Goal: Communication & Community: Answer question/provide support

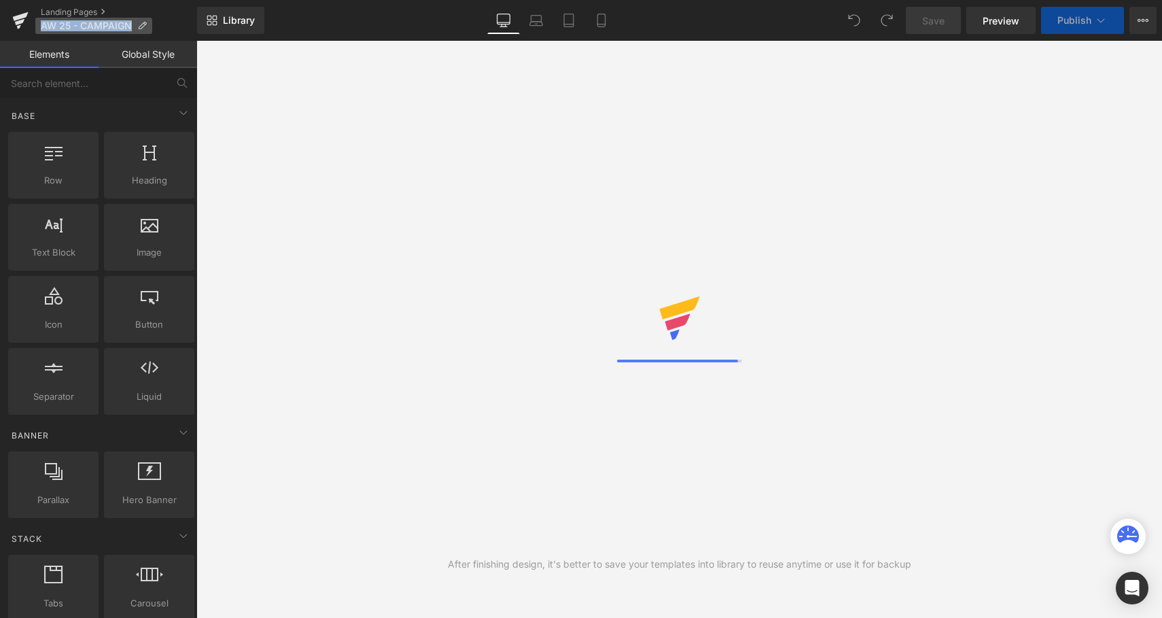
drag, startPoint x: 133, startPoint y: 26, endPoint x: 39, endPoint y: 25, distance: 93.8
click at [39, 25] on p "AW 25 - CAMPAIGN" at bounding box center [93, 26] width 117 height 16
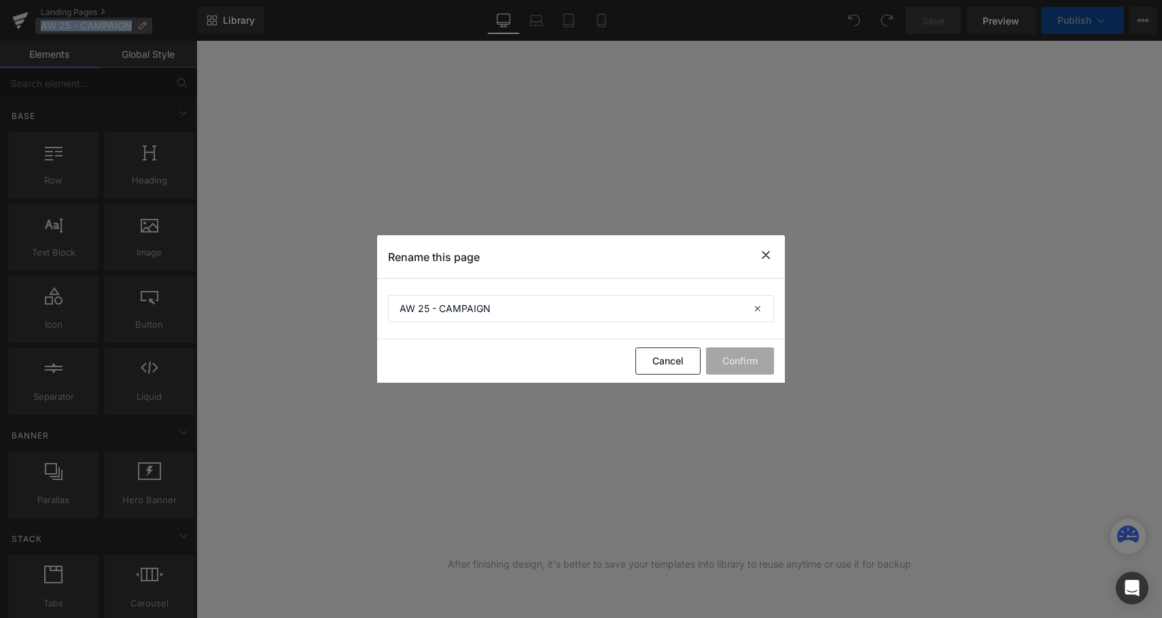
copy span "AW 25 - CAMPAIGN"
click at [530, 303] on input "AW 25 - CAMPAIGN" at bounding box center [581, 308] width 386 height 27
click at [762, 252] on icon at bounding box center [766, 255] width 16 height 17
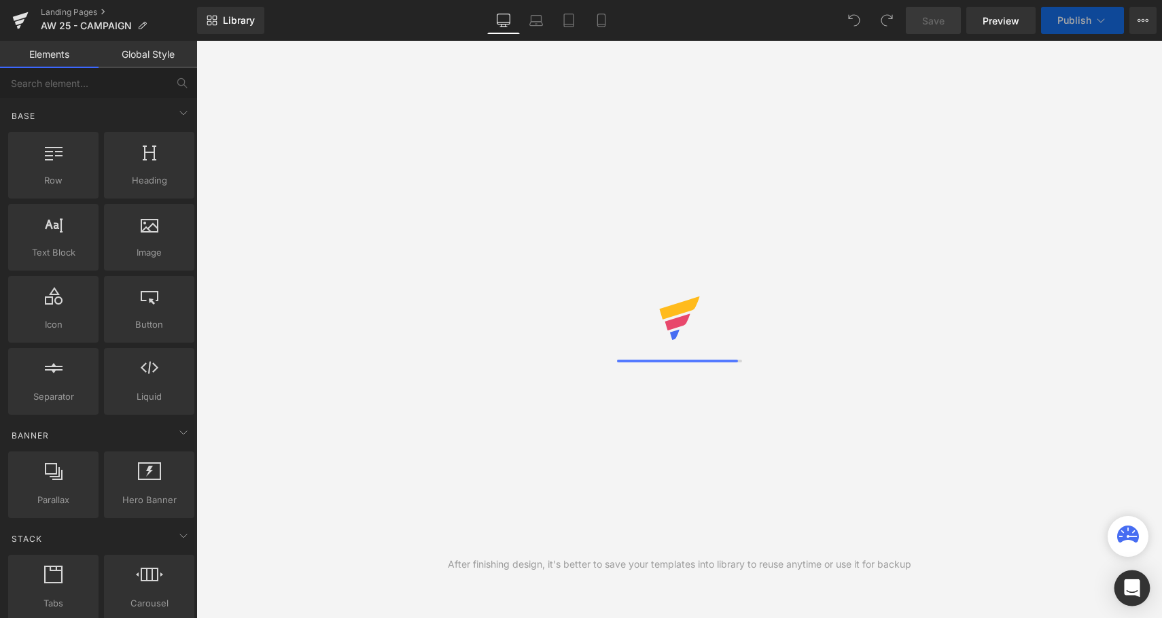
click at [1135, 583] on icon "Open Intercom Messenger" at bounding box center [1132, 588] width 16 height 18
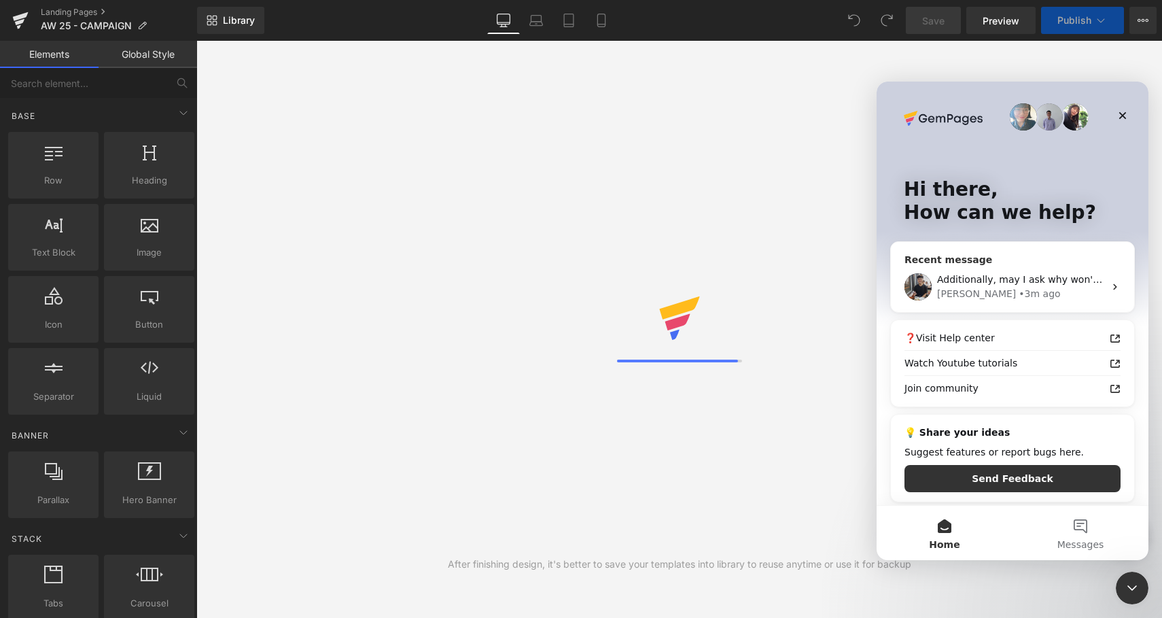
click at [1019, 288] on div "• 3m ago" at bounding box center [1039, 294] width 41 height 14
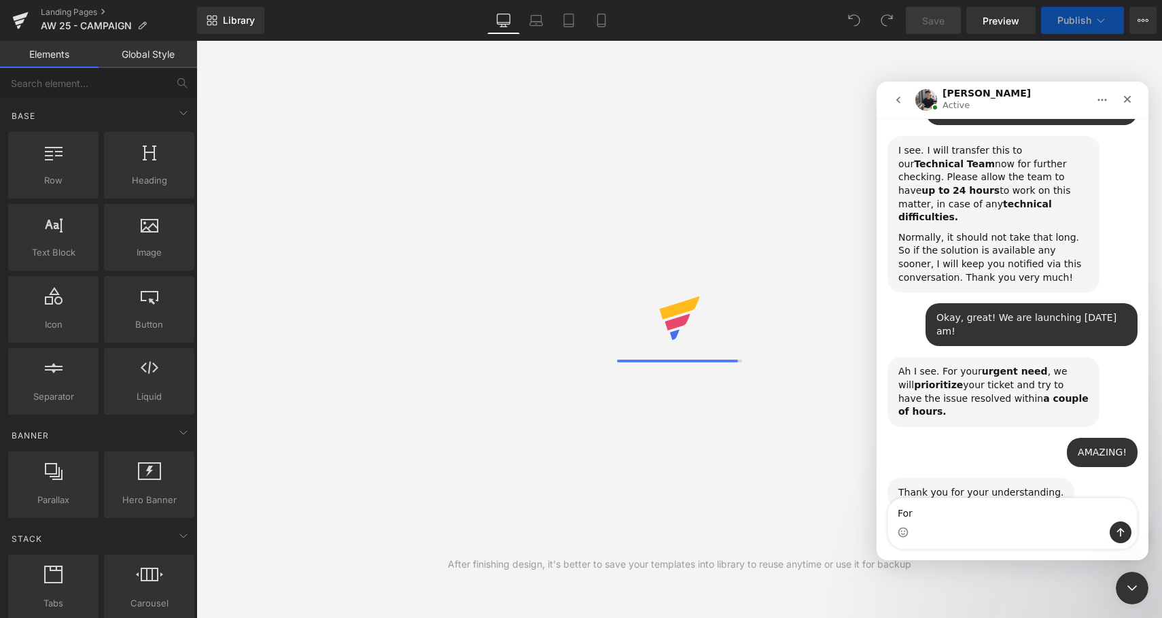
click at [925, 515] on textarea "For" at bounding box center [1012, 509] width 249 height 23
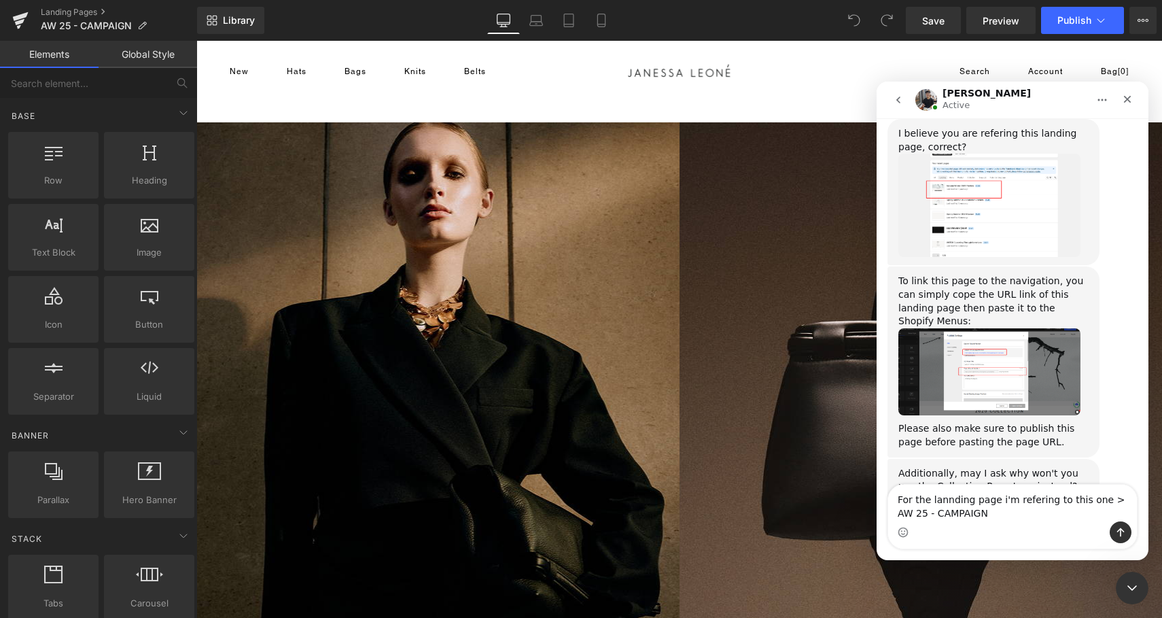
scroll to position [9489, 0]
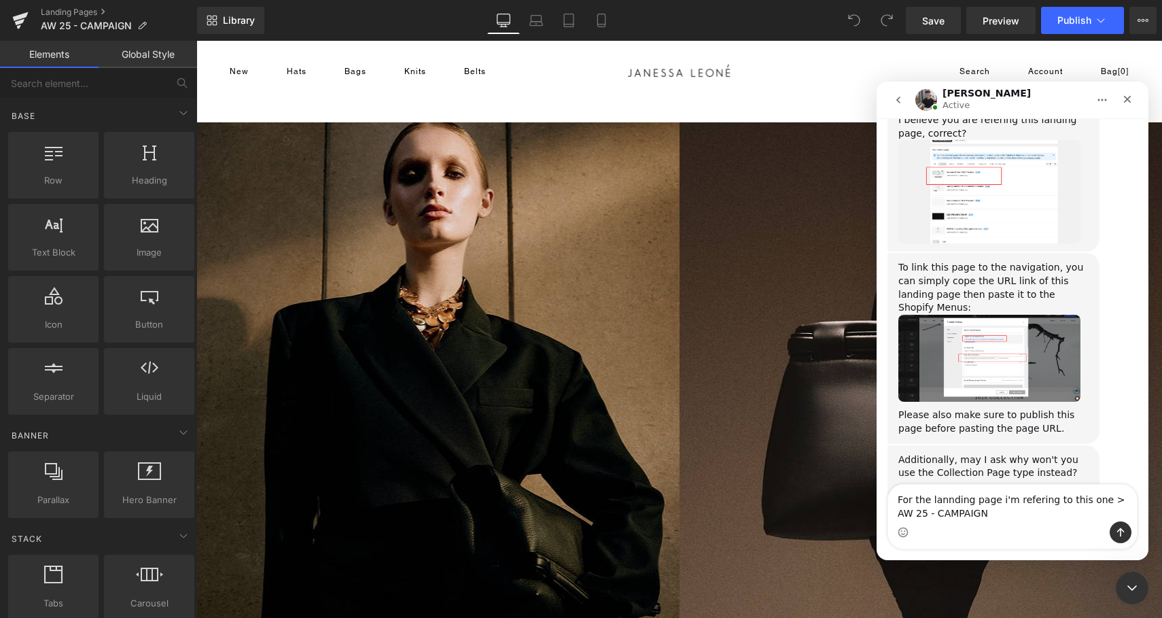
click at [1031, 504] on textarea "For the lannding page i'm refering to this one > AW 25 - CAMPAIGN" at bounding box center [1012, 503] width 249 height 37
click at [946, 500] on textarea "For the lannding page i'm referring to this one > AW 25 - CAMPAIGN" at bounding box center [1012, 503] width 249 height 37
type textarea "For the landing page i'm referring to this one > AW 25 - CAMPAIGN"
click at [1114, 529] on button "Send a message…" at bounding box center [1121, 532] width 22 height 22
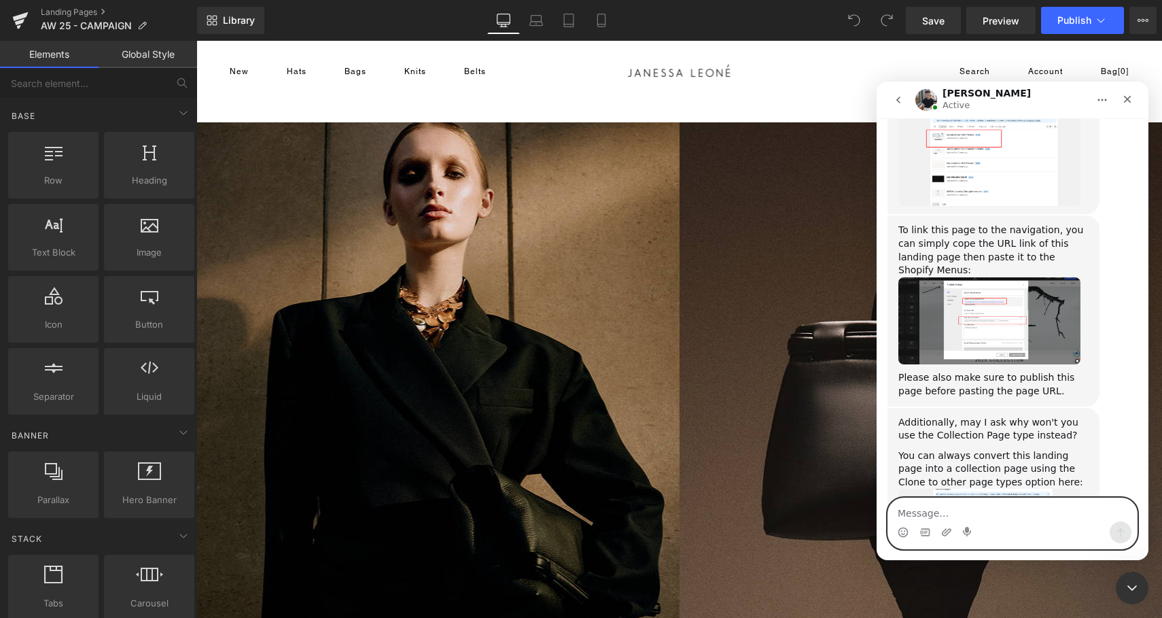
scroll to position [9530, 0]
type textarea "W"
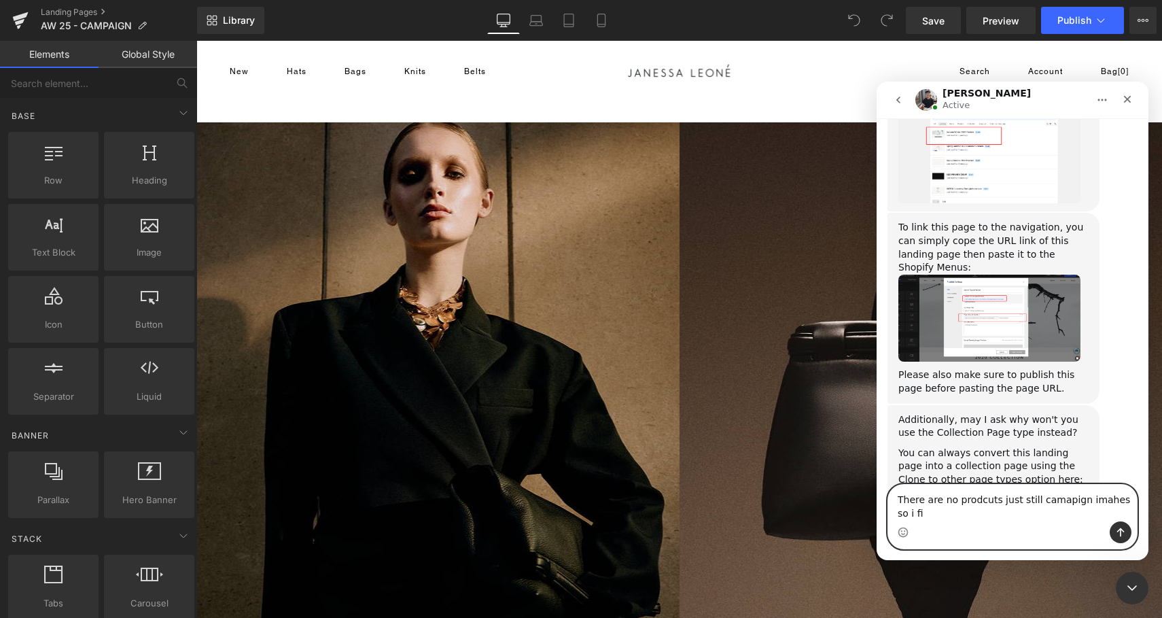
scroll to position [9543, 0]
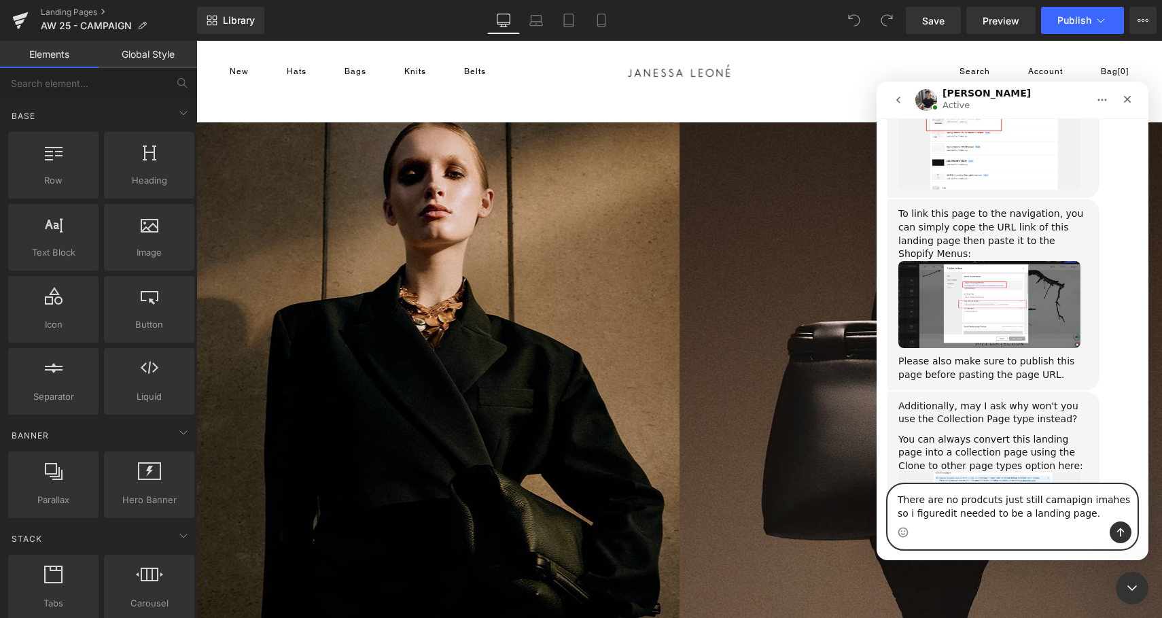
click at [929, 515] on textarea "There are no prodcuts just still camapign imahes so i figuredit needed to be a …" at bounding box center [1012, 503] width 249 height 37
click at [992, 498] on textarea "There are no prodcuts just still camapign imahes so i figured it needed to be a…" at bounding box center [1012, 503] width 249 height 37
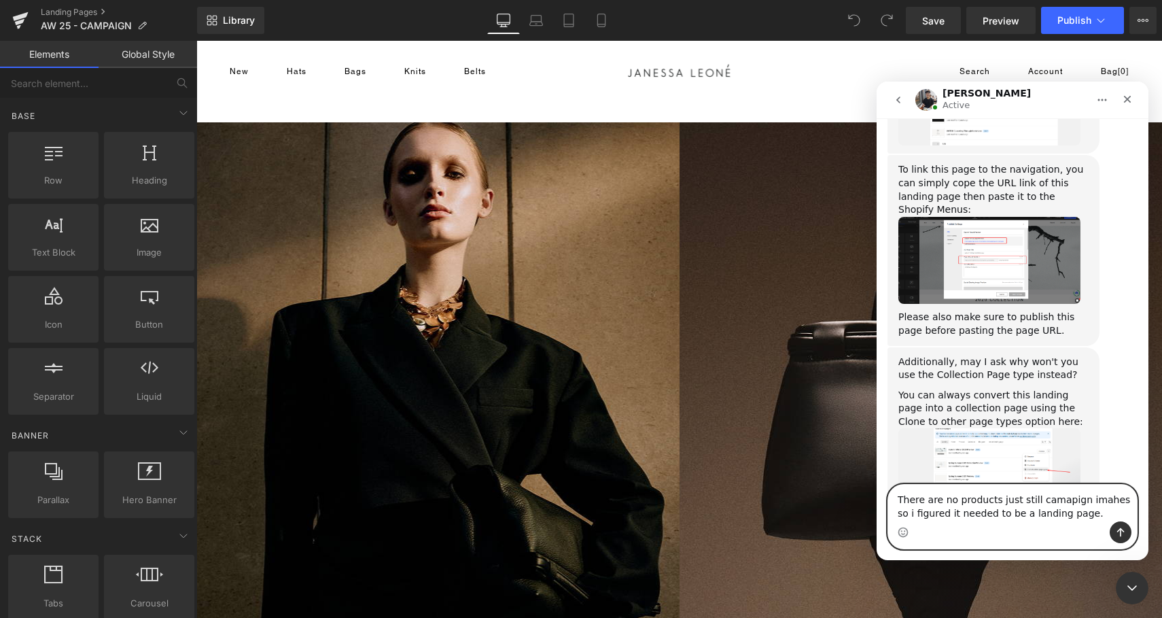
scroll to position [9596, 0]
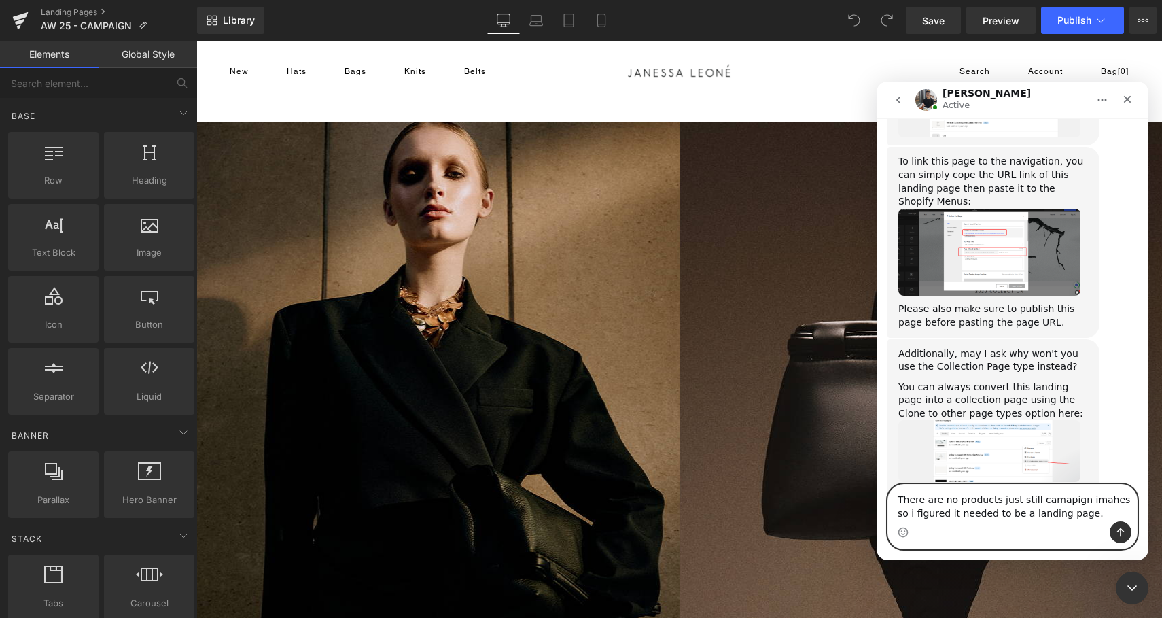
click at [1074, 504] on textarea "There are no products just still camapign imahes so i figured it needed to be a…" at bounding box center [1012, 503] width 249 height 37
click at [1104, 502] on textarea "There are no products just still campaign imahes so i figured it needed to be a…" at bounding box center [1012, 503] width 249 height 37
type textarea "There are no products just still campaign images so i figured it needed to be a…"
click at [1112, 527] on button "Send a message…" at bounding box center [1121, 532] width 22 height 22
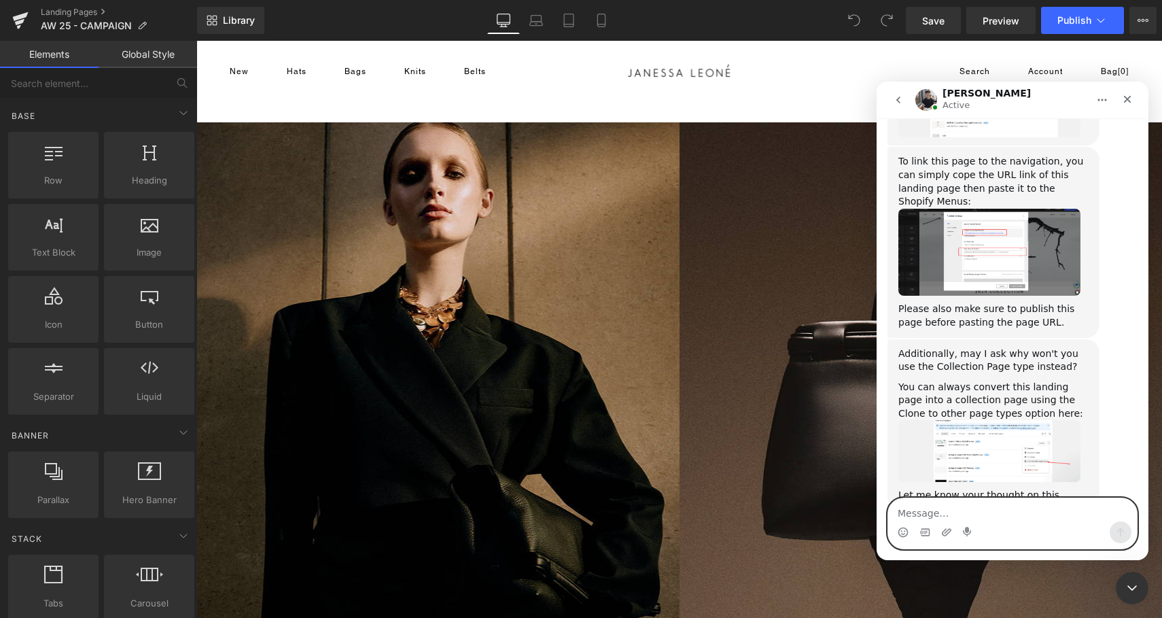
scroll to position [9640, 0]
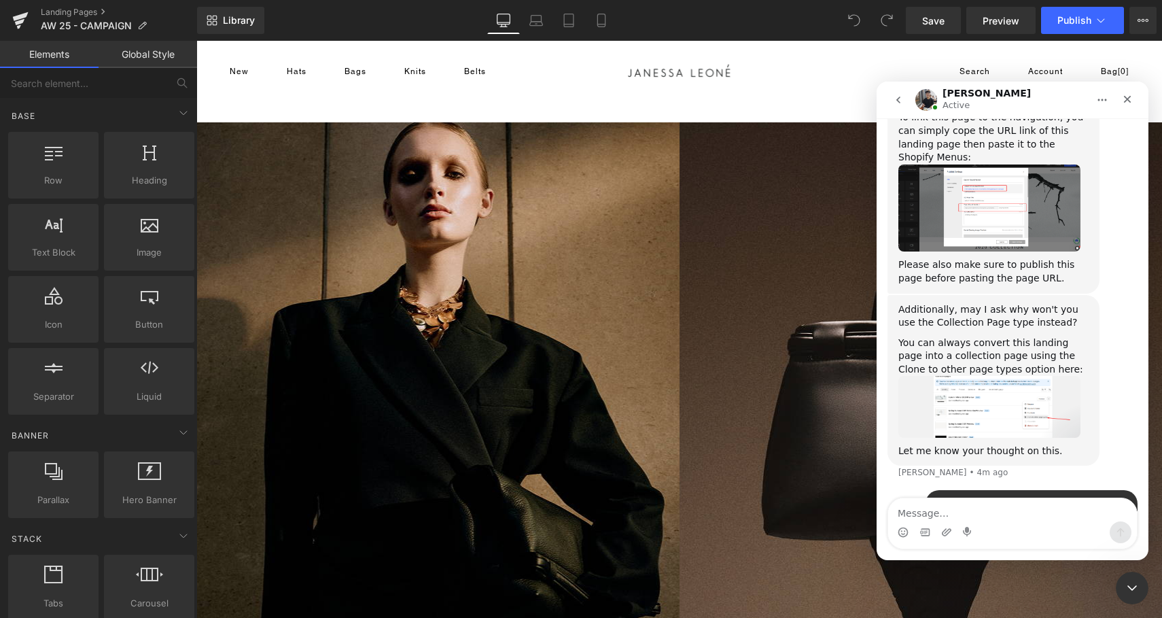
click at [21, 21] on div at bounding box center [581, 288] width 1162 height 577
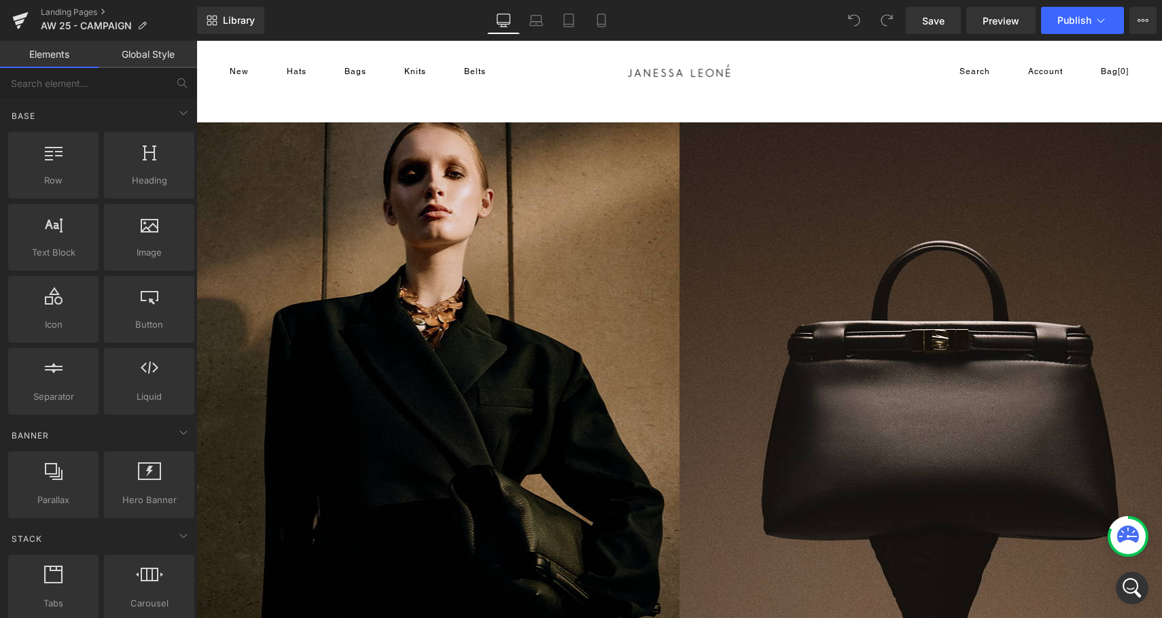
scroll to position [0, 0]
click at [18, 19] on icon at bounding box center [21, 16] width 16 height 9
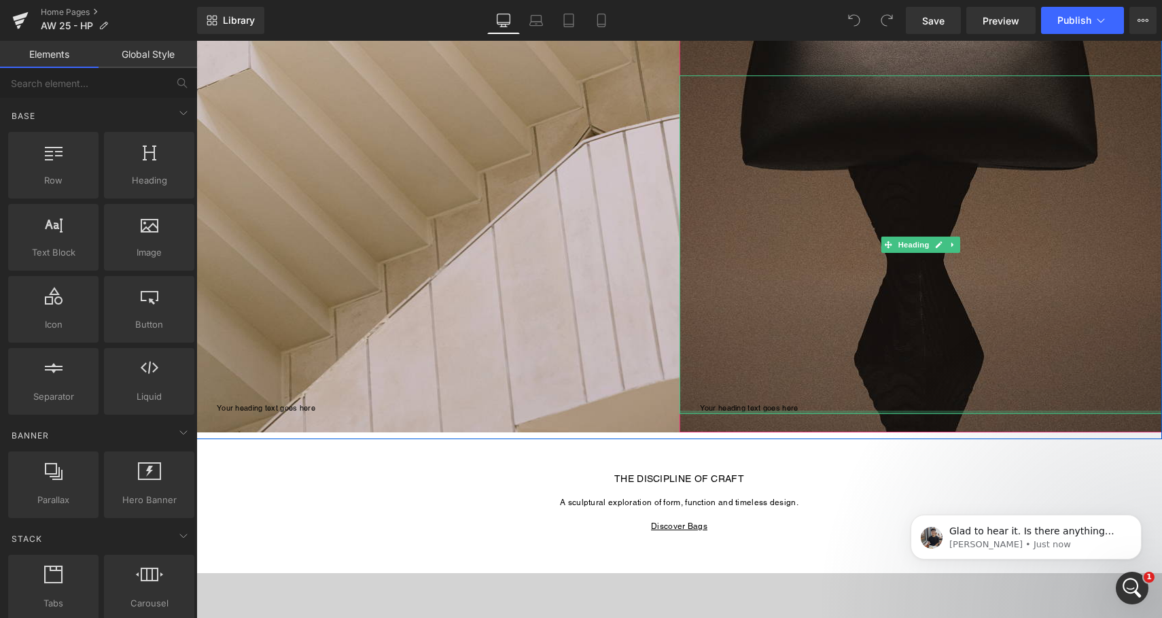
scroll to position [796, 0]
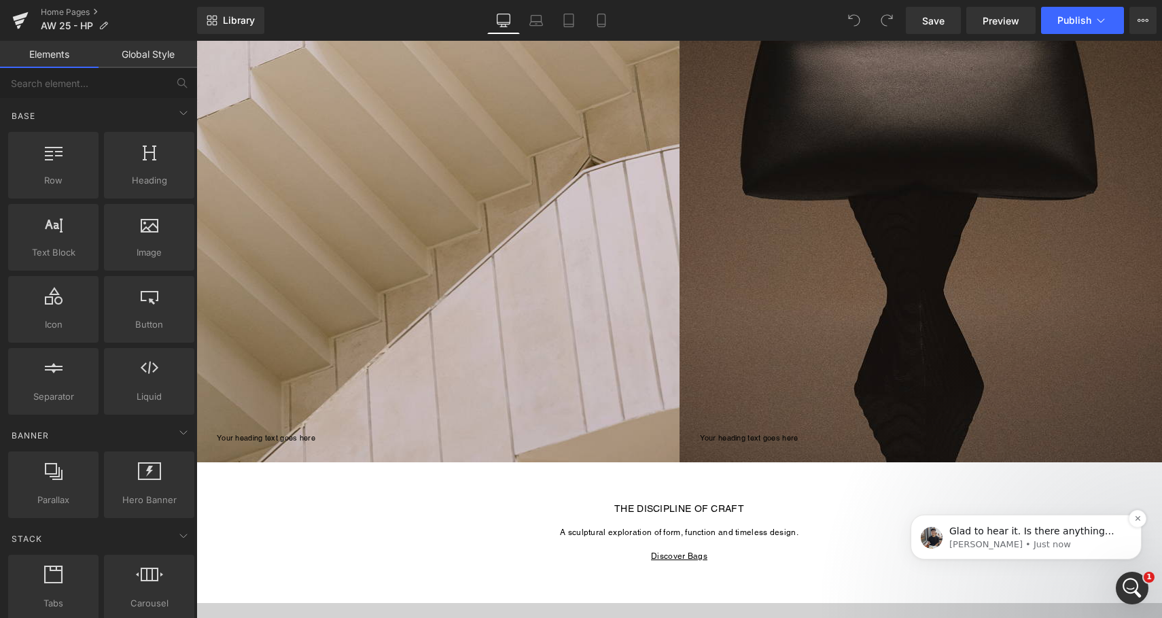
click at [1052, 531] on p "Glad to hear it. Is there anything else that I can do for you?" at bounding box center [1037, 532] width 175 height 14
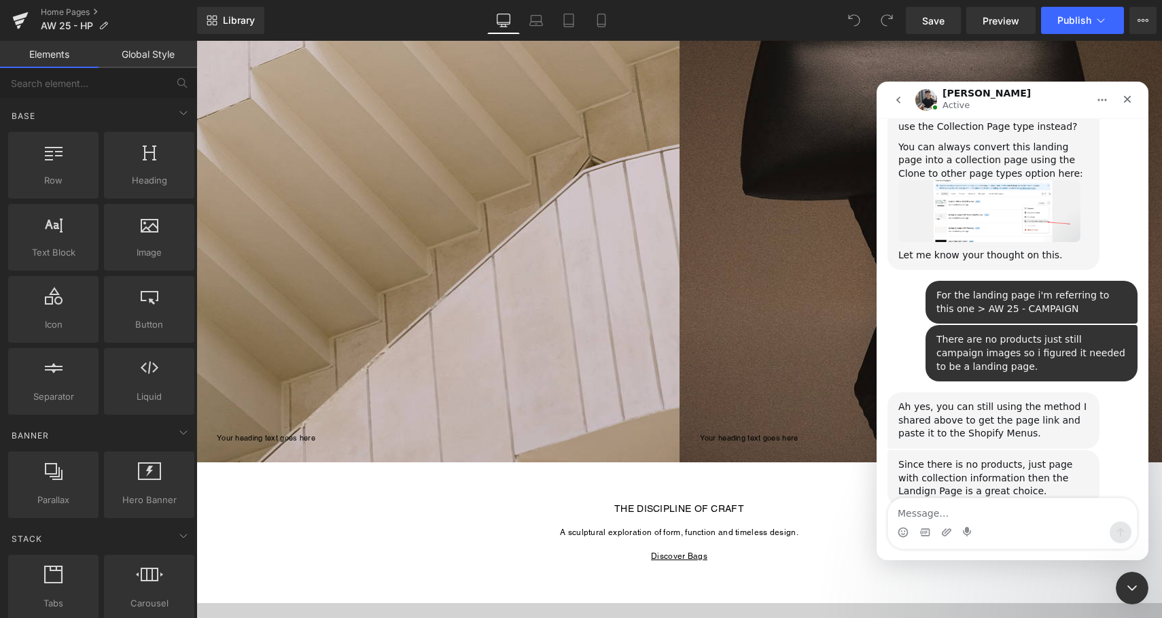
scroll to position [9835, 0]
click at [416, 548] on div at bounding box center [581, 288] width 1162 height 577
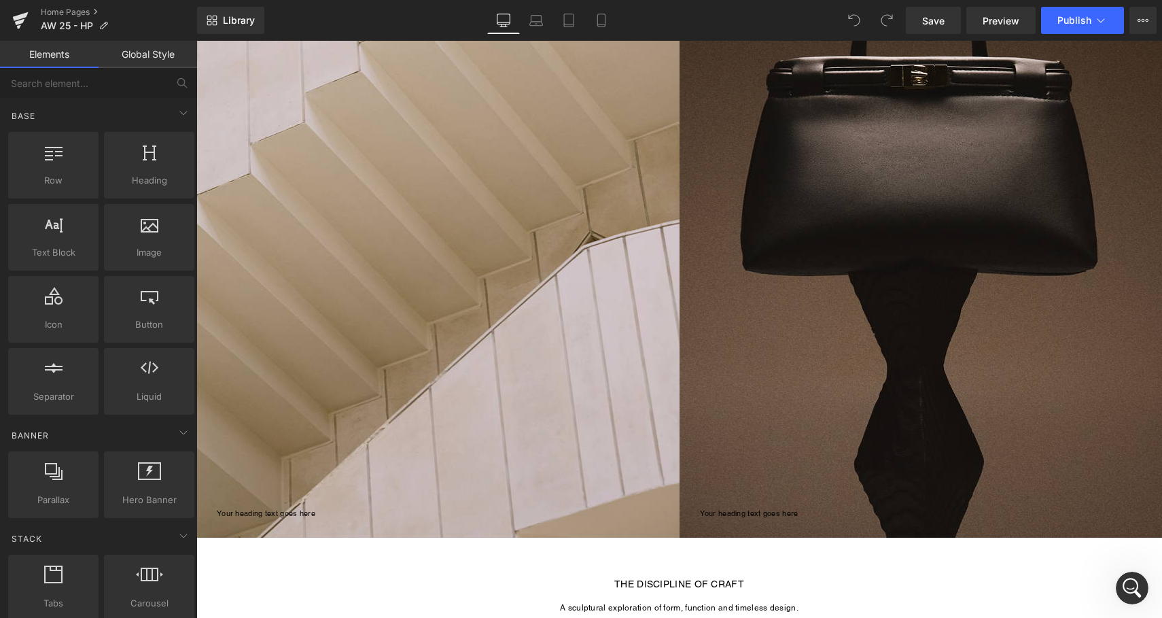
scroll to position [721, 0]
click at [12, 29] on link at bounding box center [20, 20] width 41 height 41
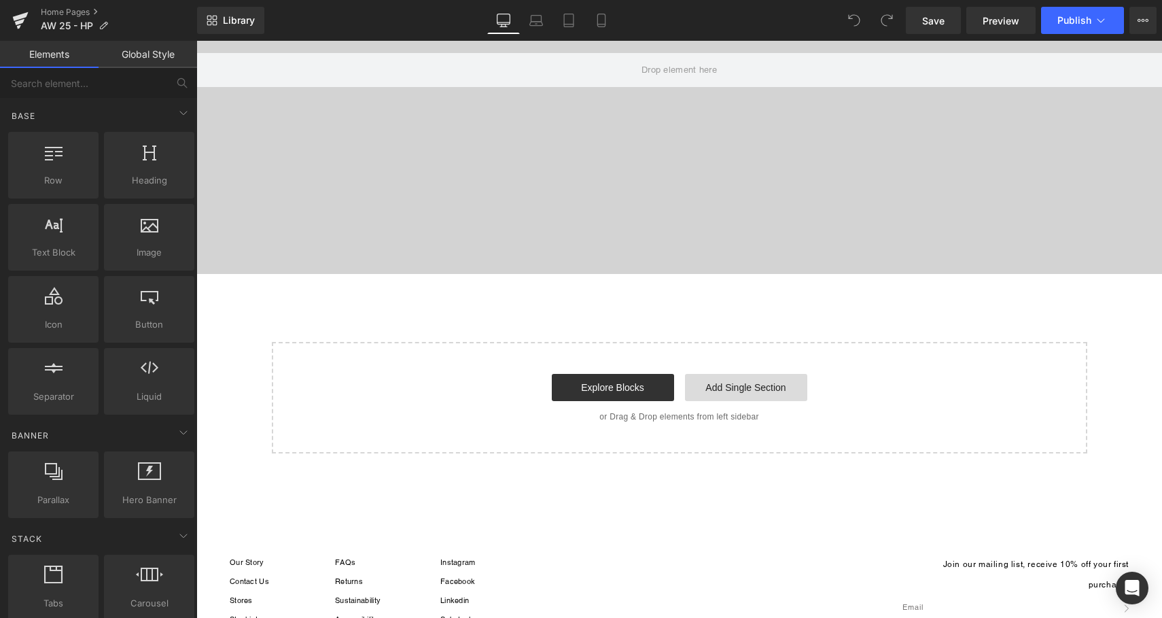
scroll to position [1429, 0]
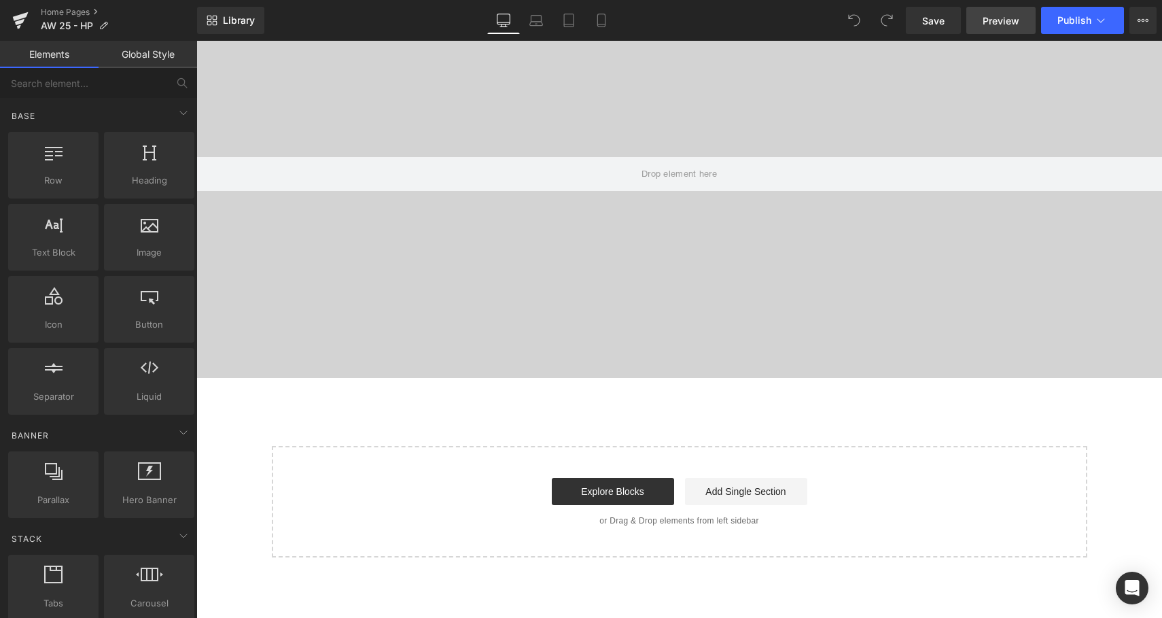
click at [1011, 18] on span "Preview" at bounding box center [1001, 21] width 37 height 14
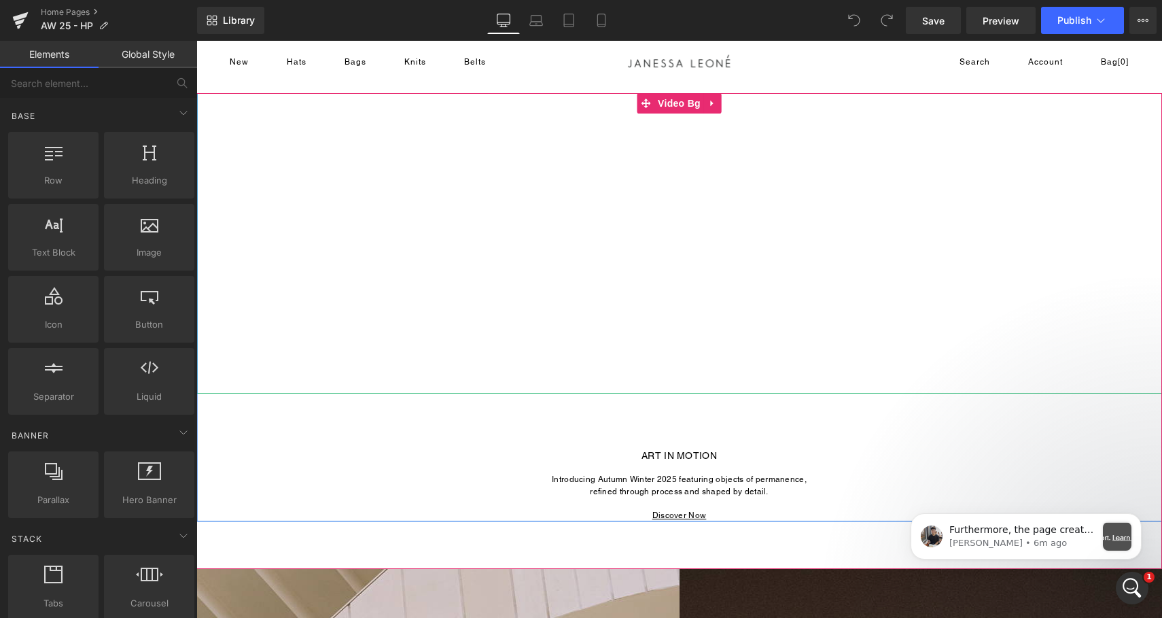
scroll to position [11, 0]
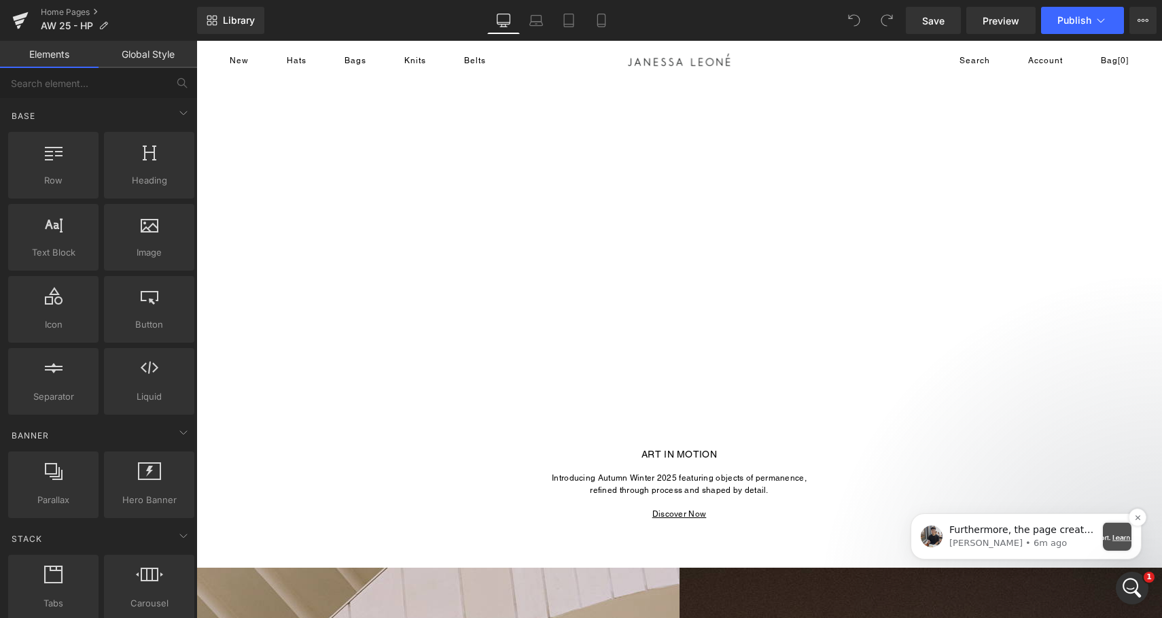
click at [1020, 535] on p "Furthermore, the page created from GemPages will see a watermark on the page " …" at bounding box center [1023, 530] width 147 height 14
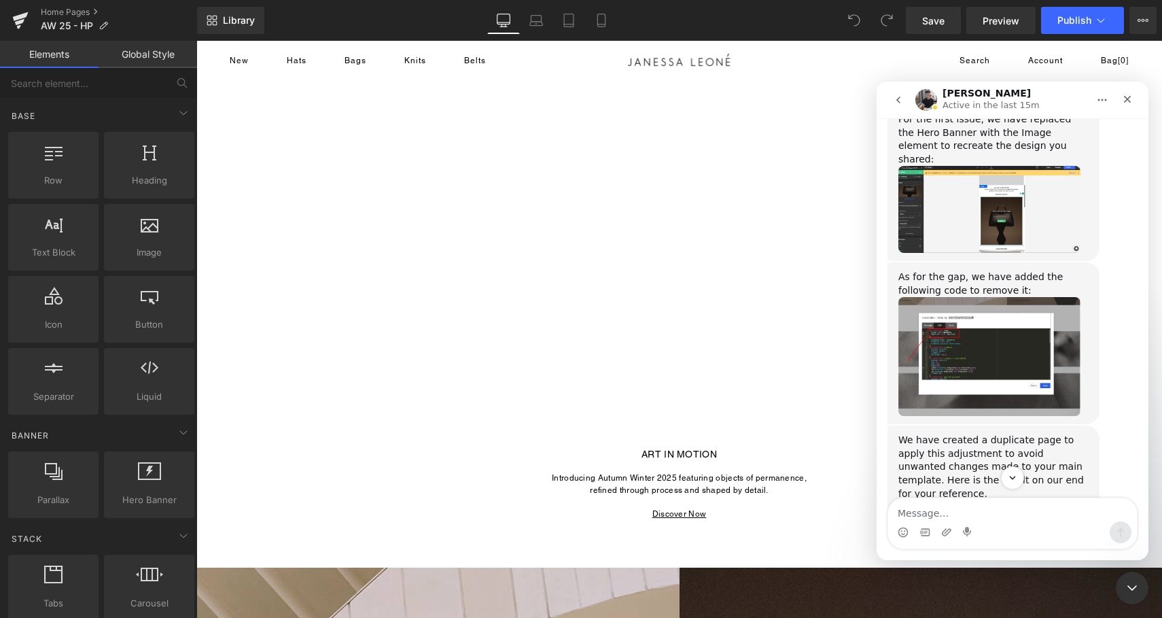
scroll to position [10445, 0]
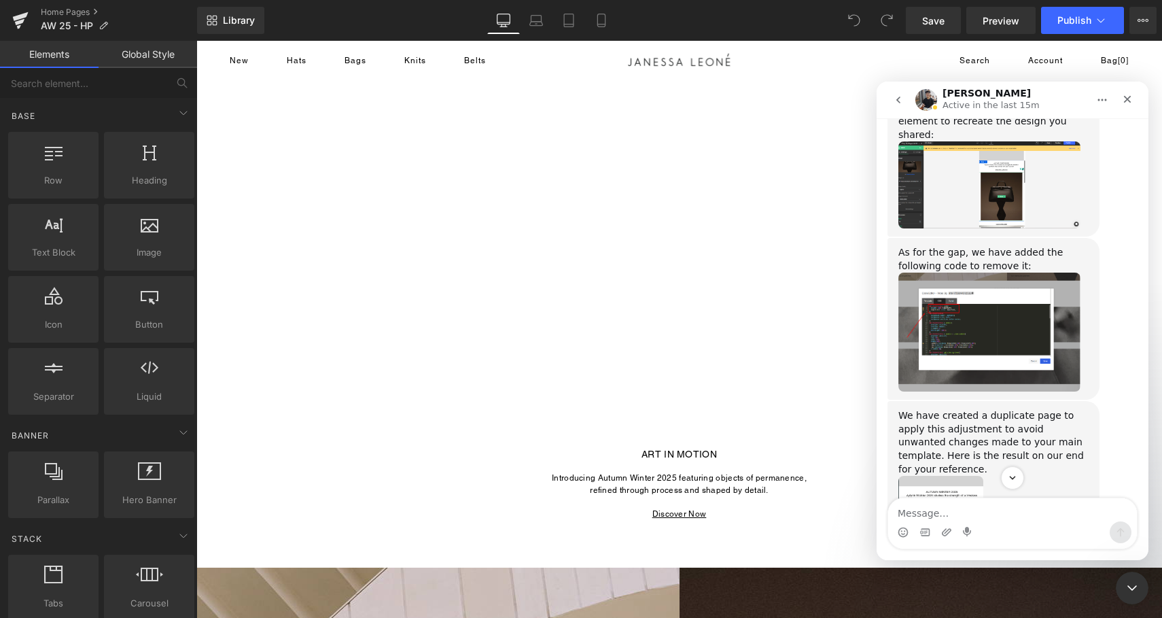
click at [930, 476] on img "Tony says…" at bounding box center [941, 567] width 85 height 182
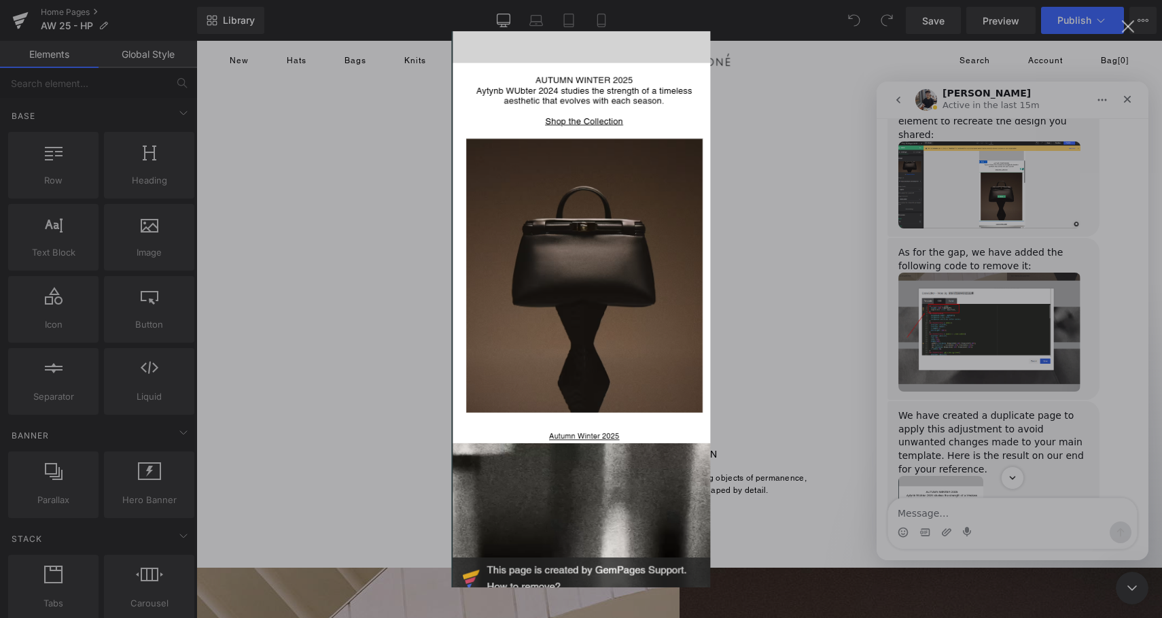
scroll to position [0, 0]
click at [905, 242] on div "Intercom messenger" at bounding box center [581, 309] width 1162 height 618
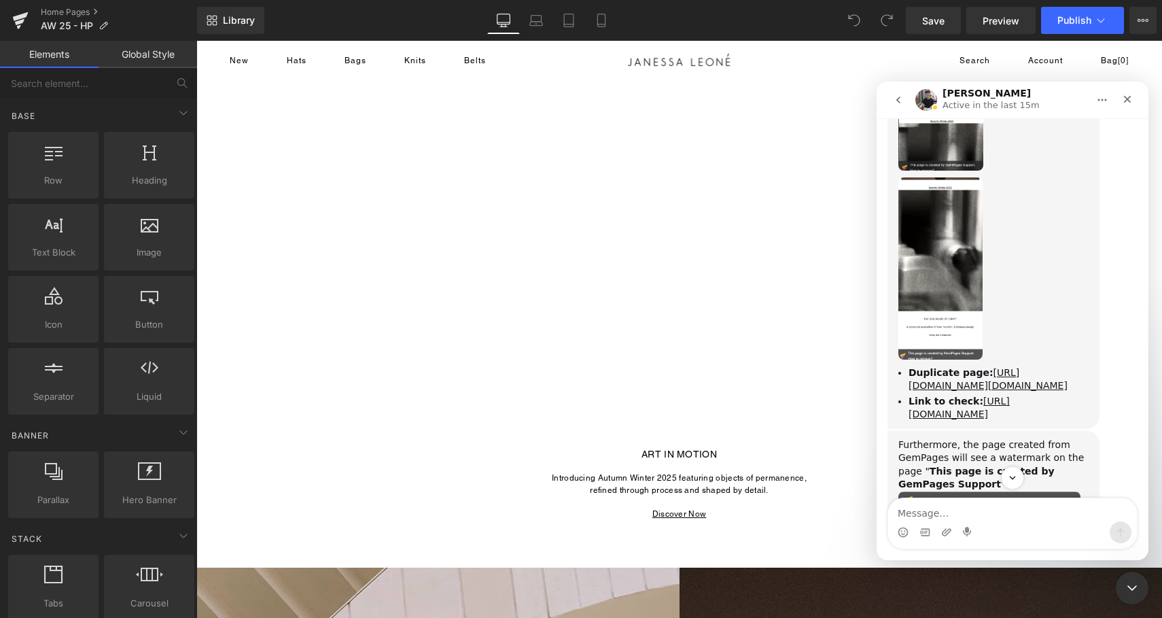
scroll to position [10933, 0]
click at [947, 394] on link "https://janessaleone.com/?_ab=0&key=1756950436527&view=gem-1756949541-template&…" at bounding box center [959, 406] width 101 height 24
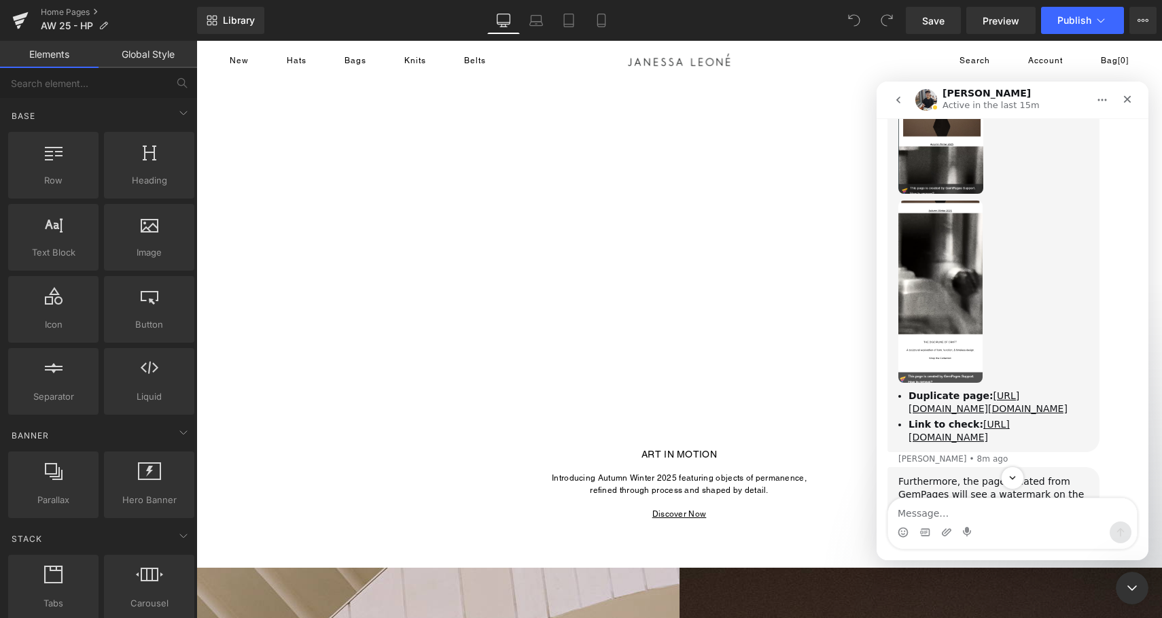
scroll to position [10988, 0]
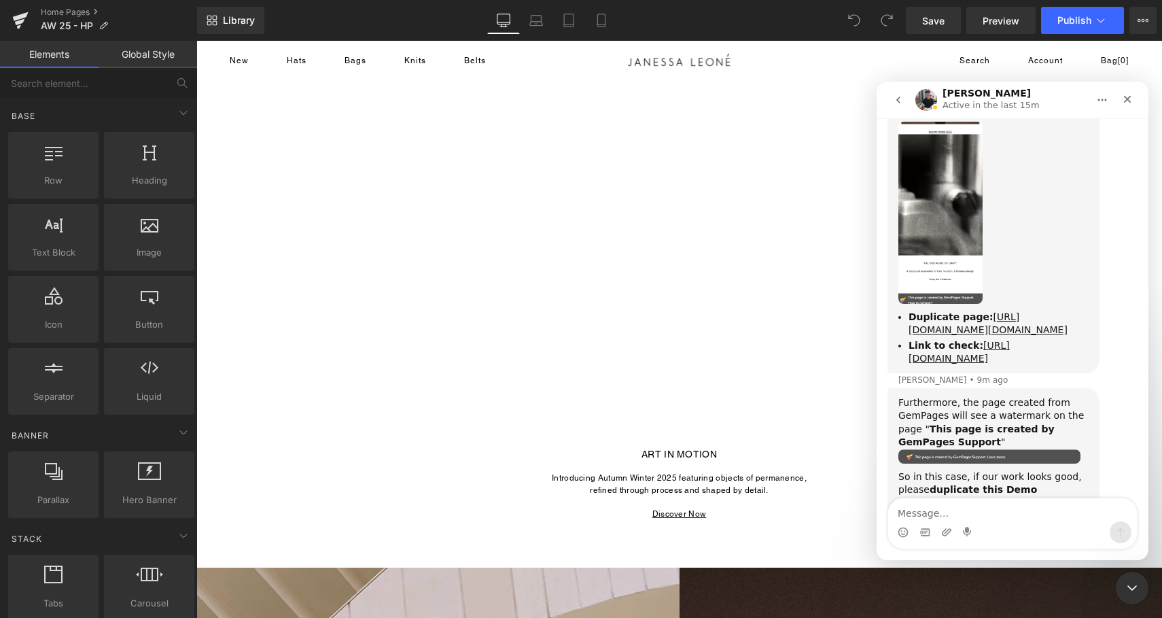
click at [871, 72] on div at bounding box center [581, 288] width 1162 height 577
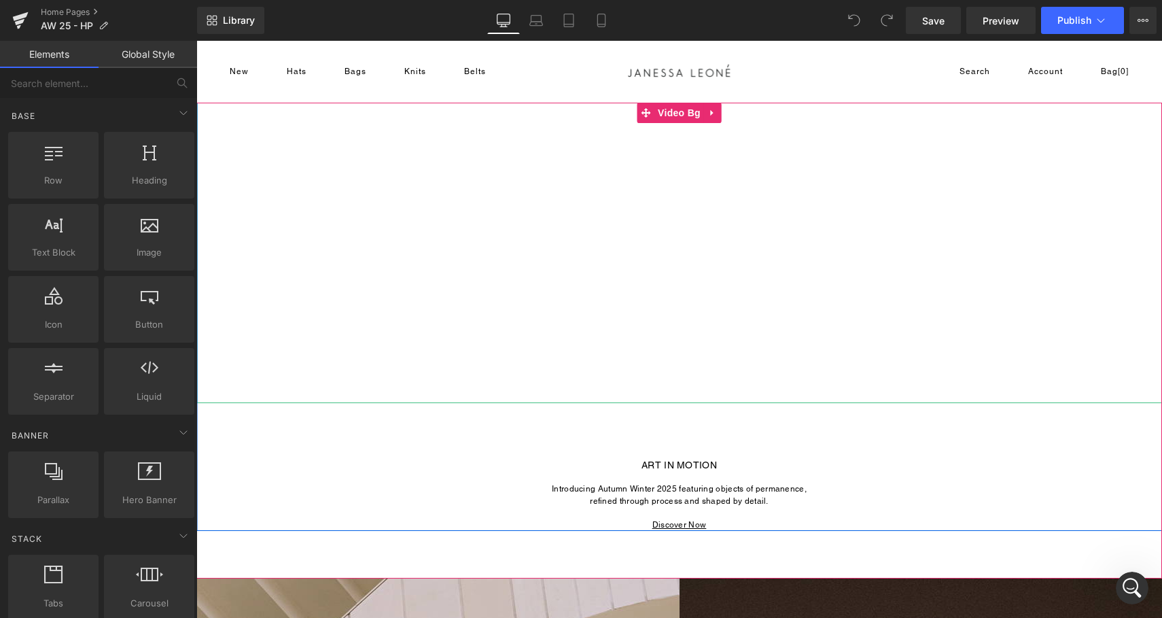
scroll to position [8997, 0]
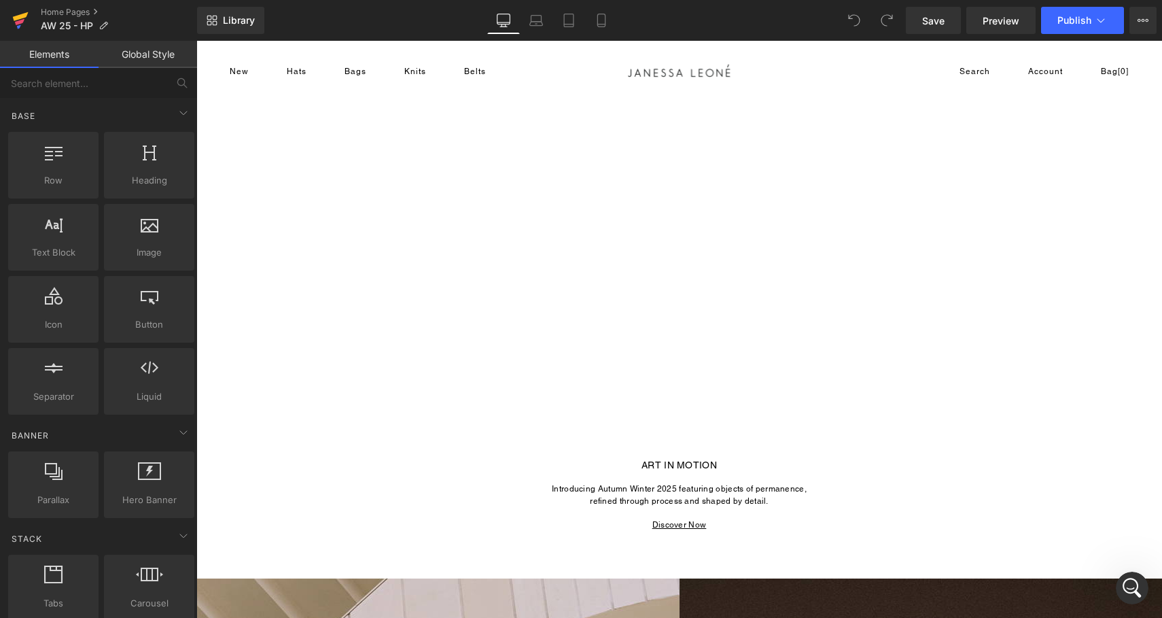
click at [14, 24] on icon at bounding box center [20, 20] width 16 height 34
